Goal: Use online tool/utility: Utilize a website feature to perform a specific function

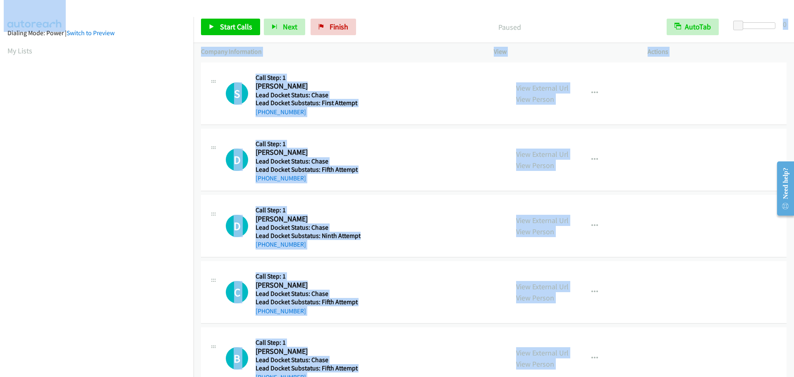
drag, startPoint x: 731, startPoint y: 24, endPoint x: 827, endPoint y: 24, distance: 96.4
click at [794, 24] on html "Start Calls Pause Next Finish Paused AutoTab AutoTab 0 Company Information Info…" at bounding box center [397, 19] width 794 height 39
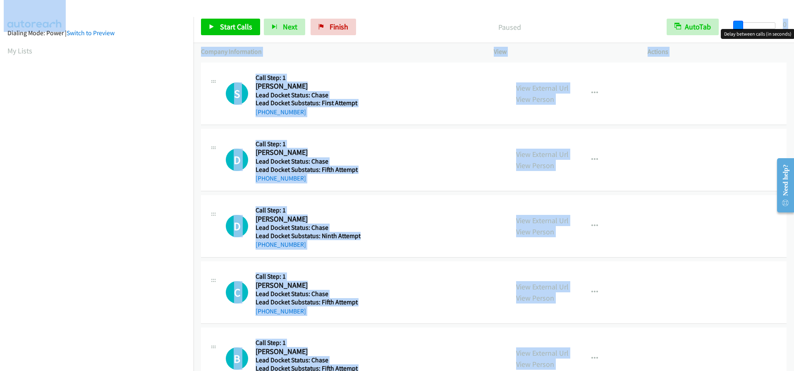
click at [742, 26] on span at bounding box center [739, 26] width 10 height 10
drag, startPoint x: 742, startPoint y: 26, endPoint x: 783, endPoint y: 25, distance: 41.0
click at [783, 25] on div "Start Calls Pause Next Finish Paused AutoTab AutoTab 13" at bounding box center [494, 27] width 601 height 32
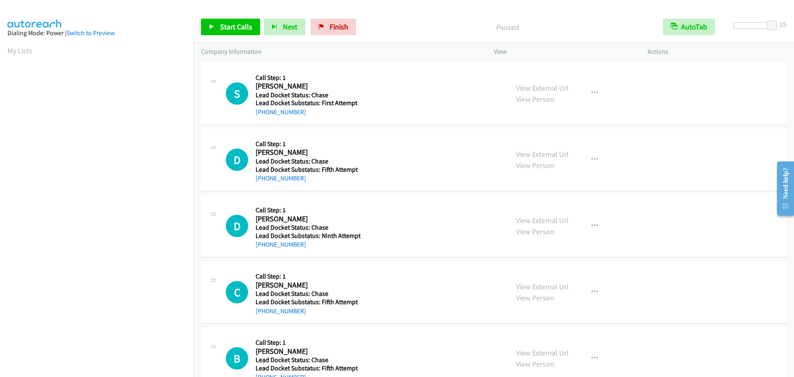
click at [733, 12] on div "Start Calls Pause Next Finish Paused AutoTab AutoTab 15" at bounding box center [494, 27] width 601 height 32
click at [230, 26] on span "Start Calls" at bounding box center [236, 27] width 32 height 10
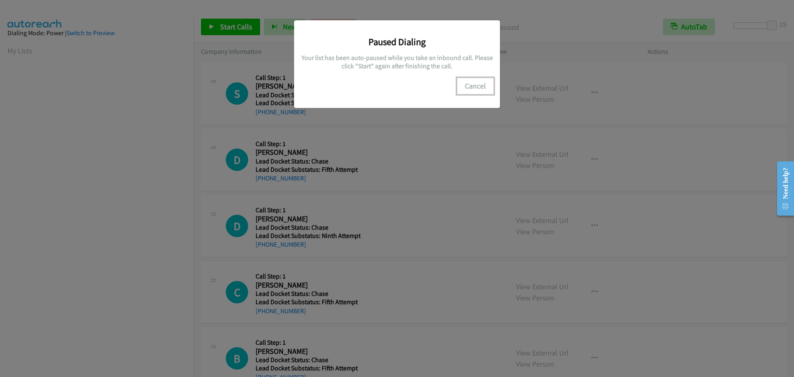
click at [477, 87] on button "Cancel" at bounding box center [475, 86] width 37 height 17
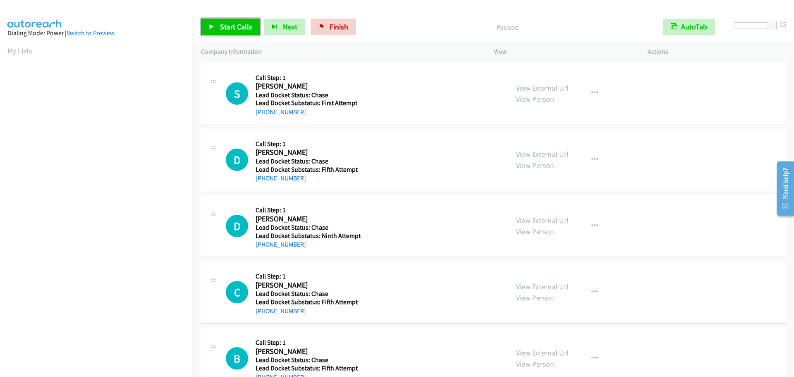
click at [229, 29] on span "Start Calls" at bounding box center [236, 27] width 32 height 10
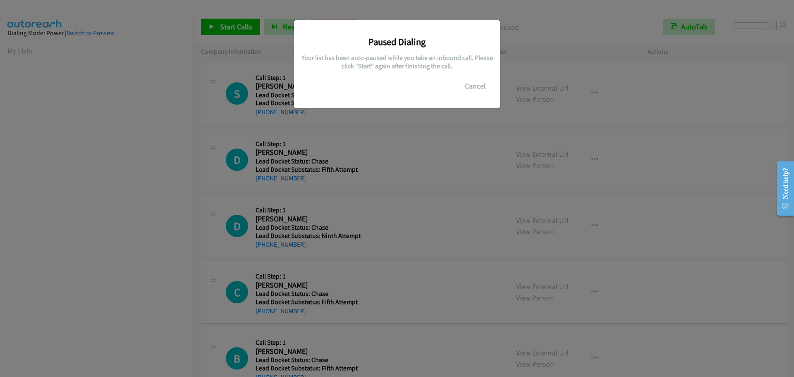
scroll to position [87, 0]
